Goal: Information Seeking & Learning: Learn about a topic

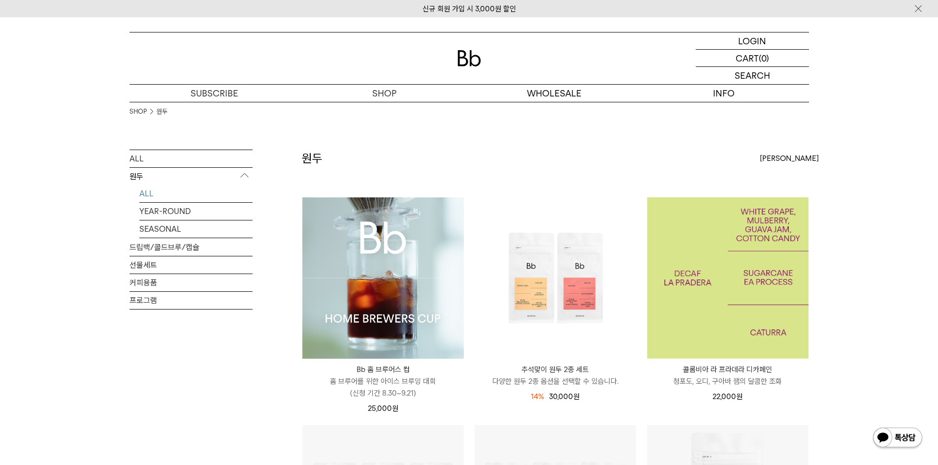
click at [676, 255] on img at bounding box center [727, 277] width 161 height 161
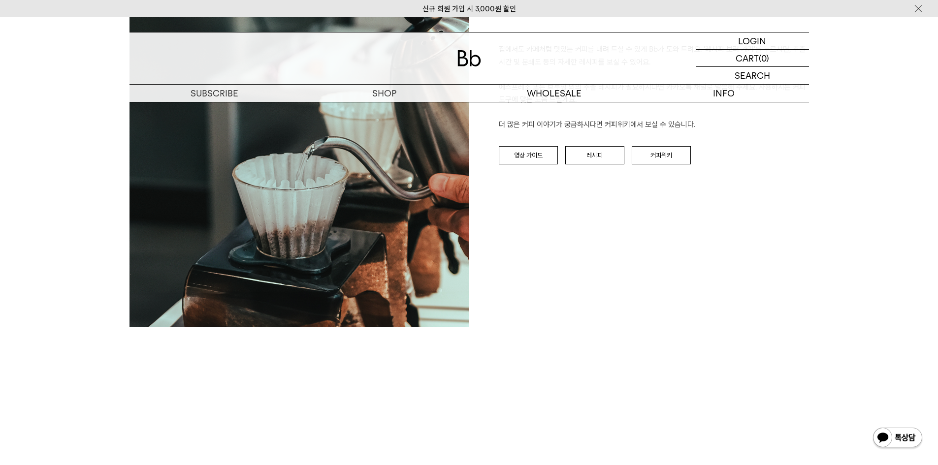
scroll to position [1094, 0]
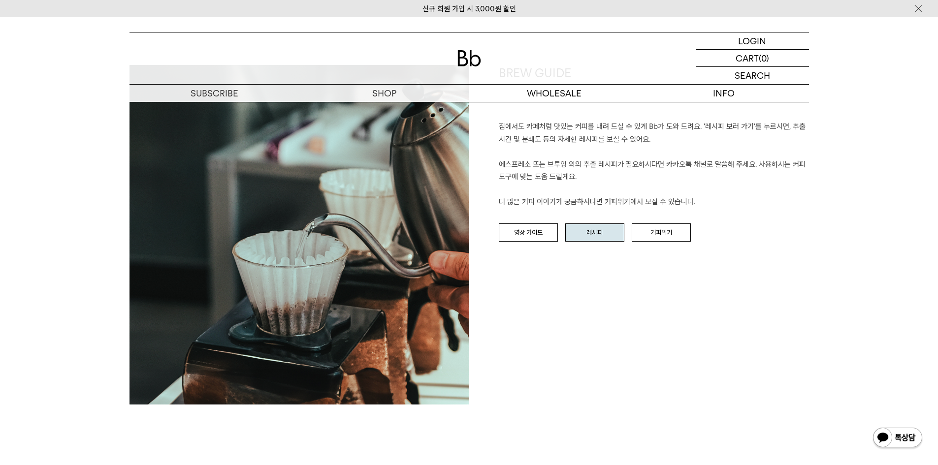
click at [596, 232] on link "레시피" at bounding box center [594, 232] width 59 height 19
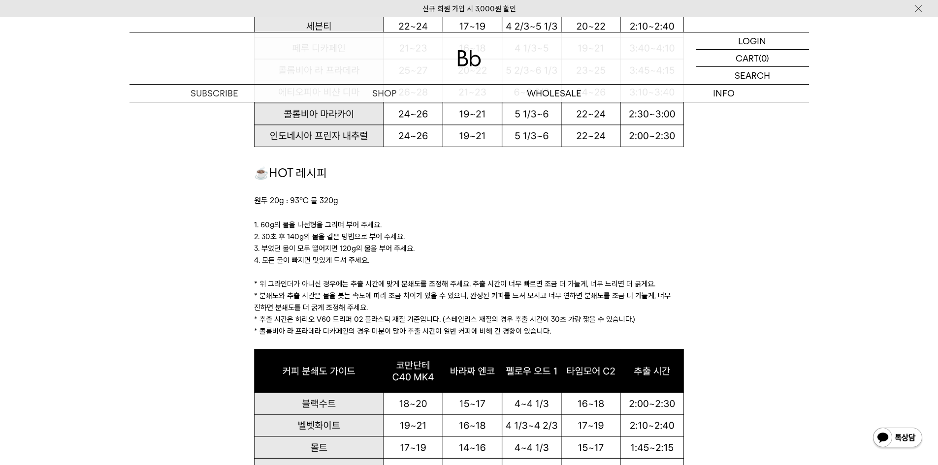
scroll to position [884, 0]
